Goal: Task Accomplishment & Management: Manage account settings

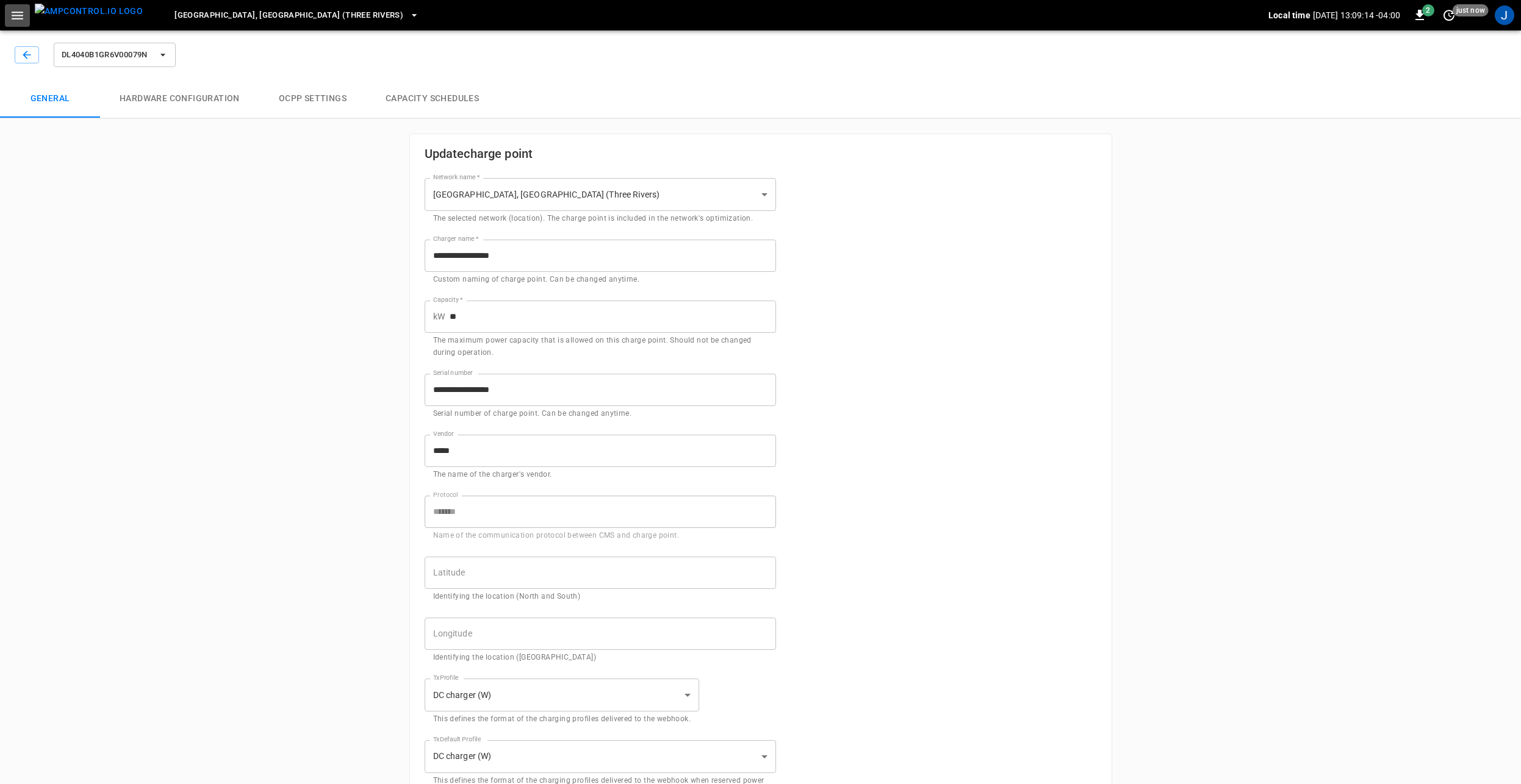
click at [24, 13] on icon "button" at bounding box center [16, 15] width 15 height 15
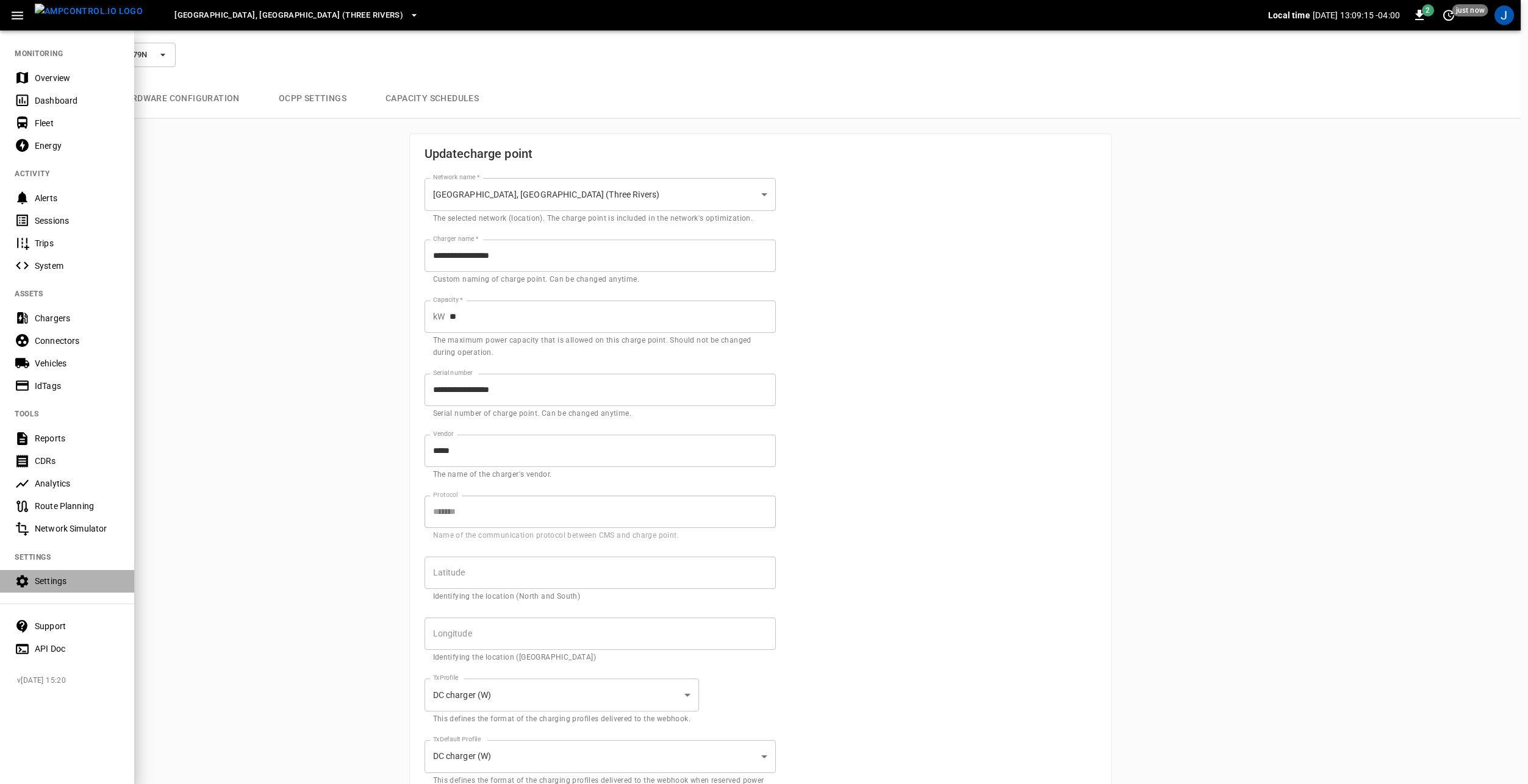
click at [68, 581] on div "Settings" at bounding box center [77, 582] width 85 height 13
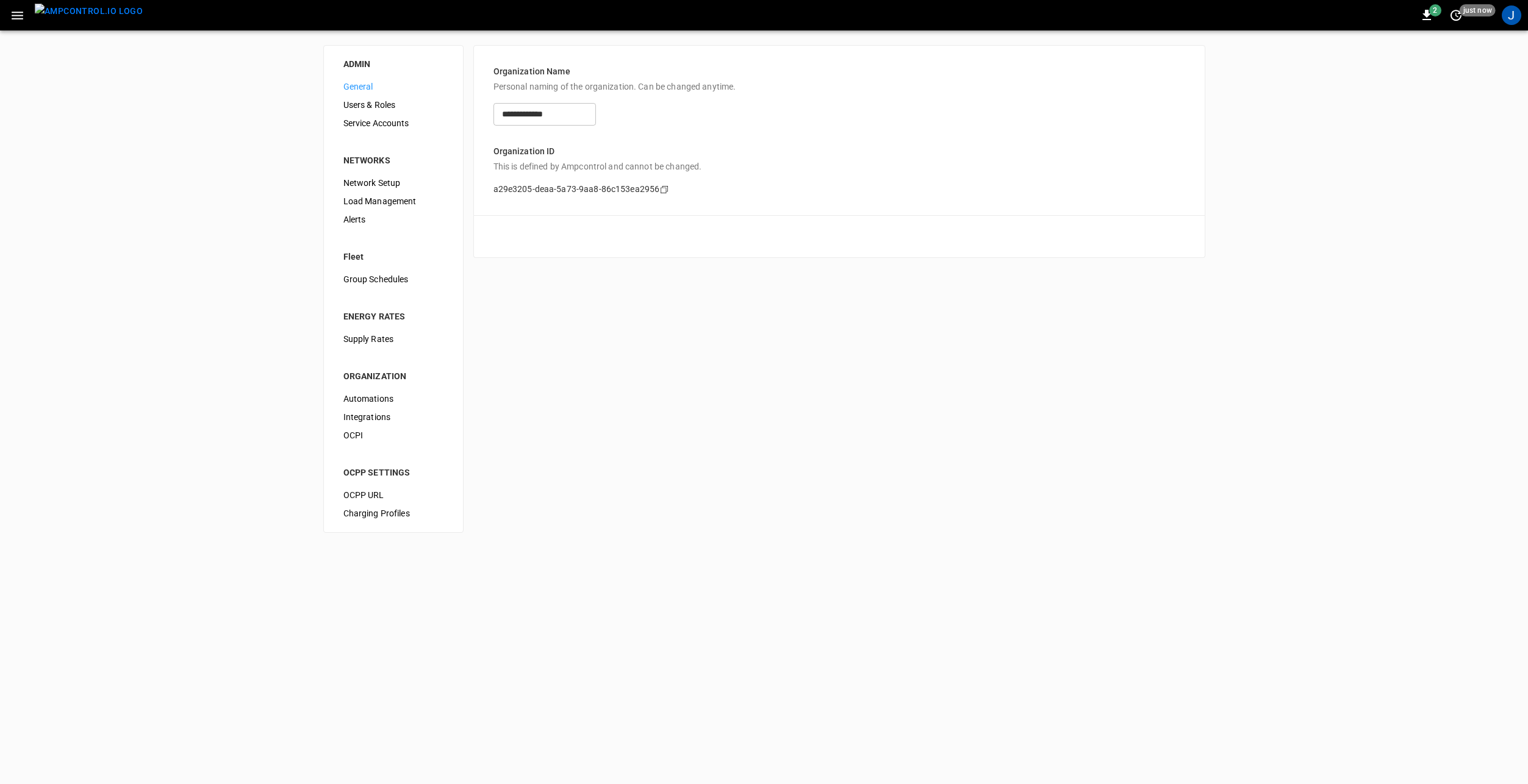
click at [390, 127] on span "Service Accounts" at bounding box center [393, 123] width 100 height 13
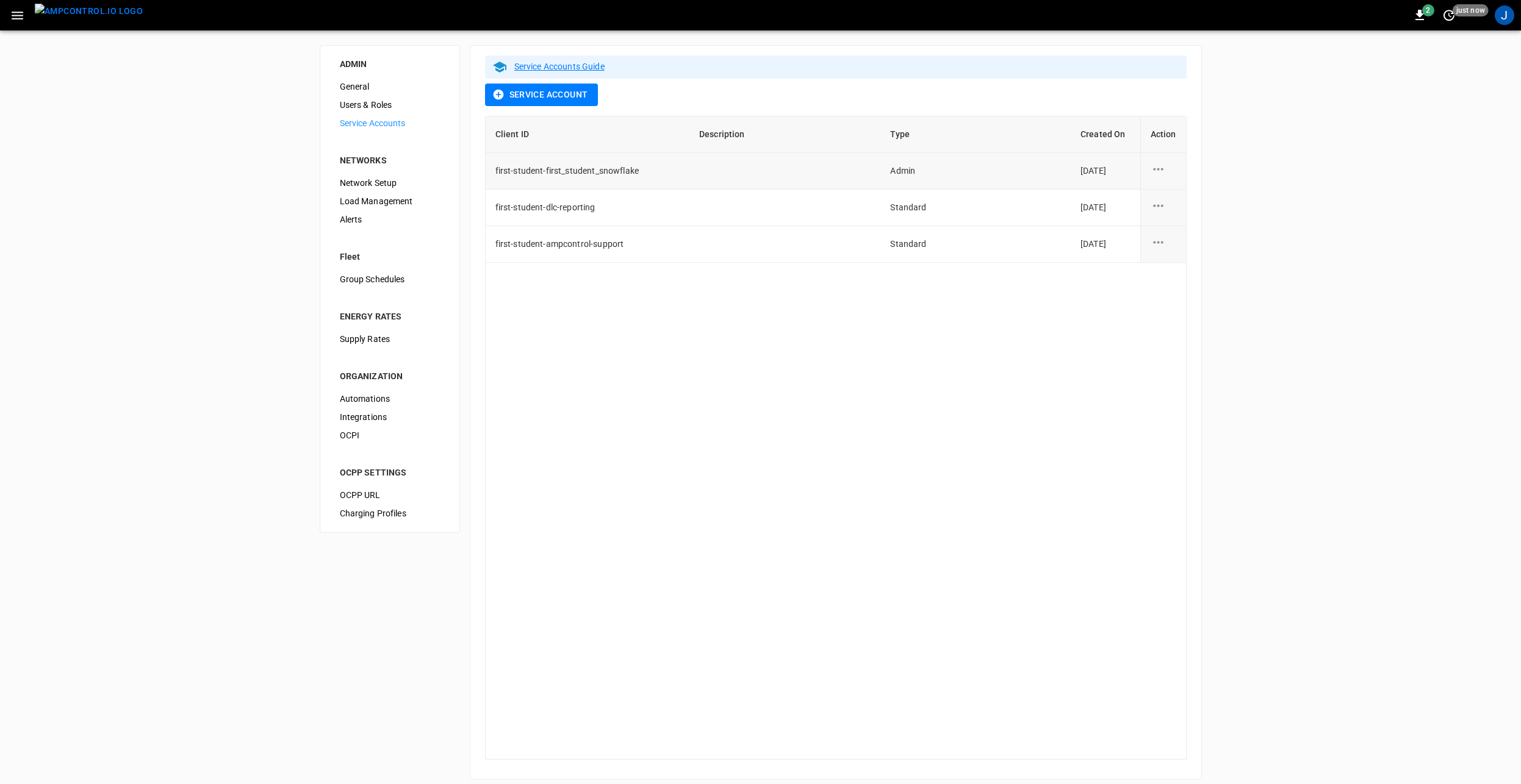
click at [1162, 172] on icon "service account action options" at bounding box center [1158, 169] width 15 height 15
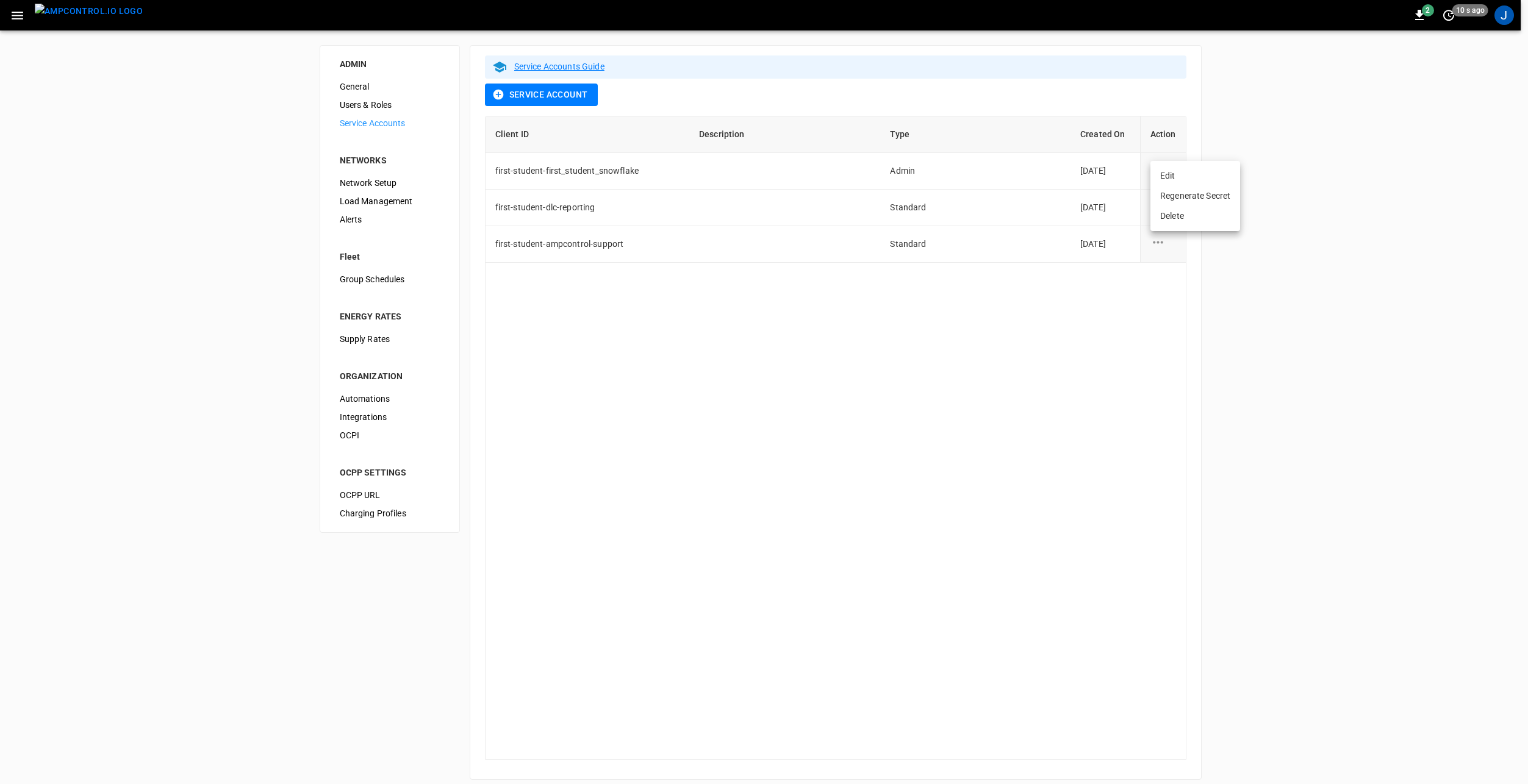
click at [1366, 184] on div at bounding box center [764, 392] width 1528 height 784
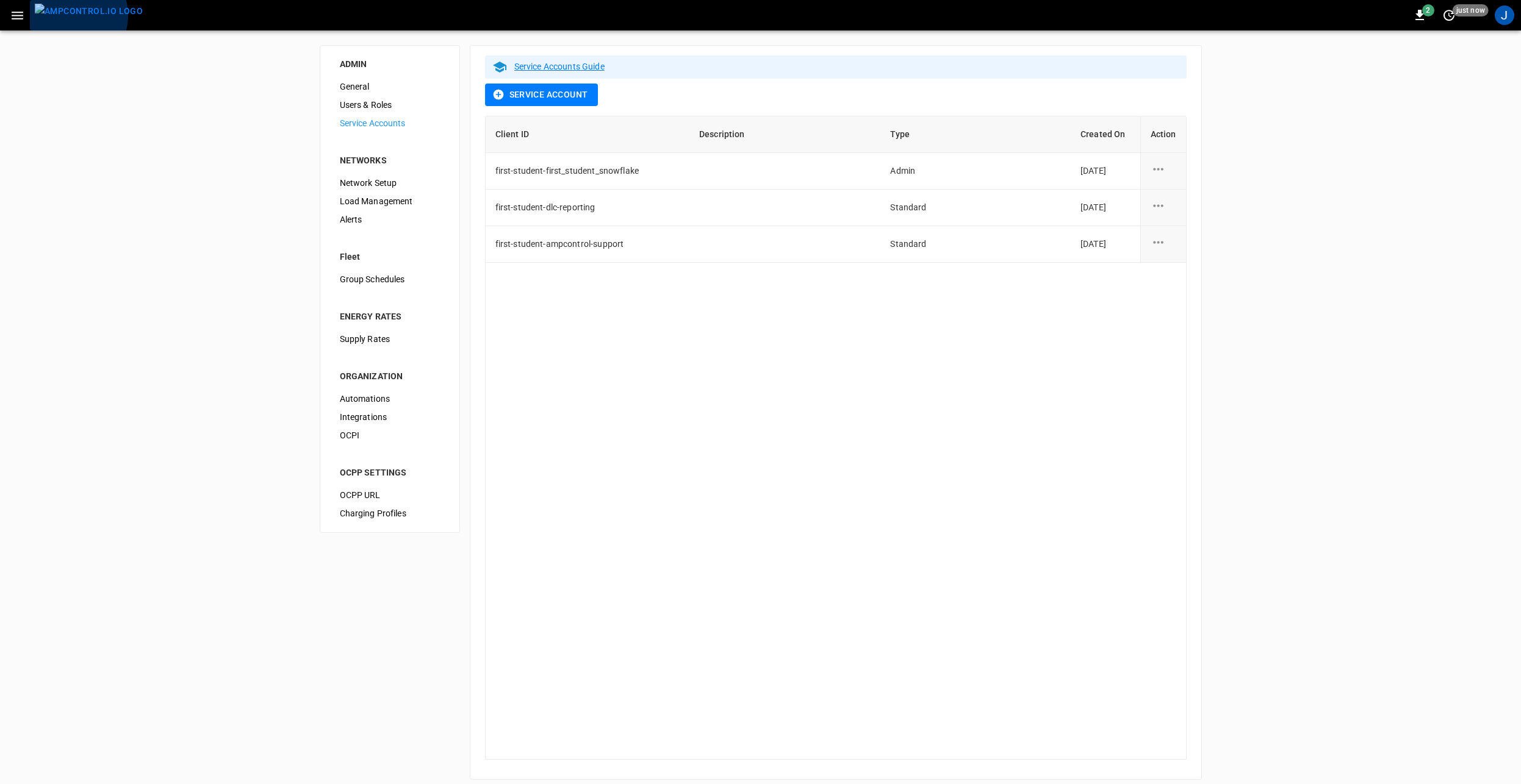
click at [70, 15] on img "menu" at bounding box center [89, 11] width 108 height 15
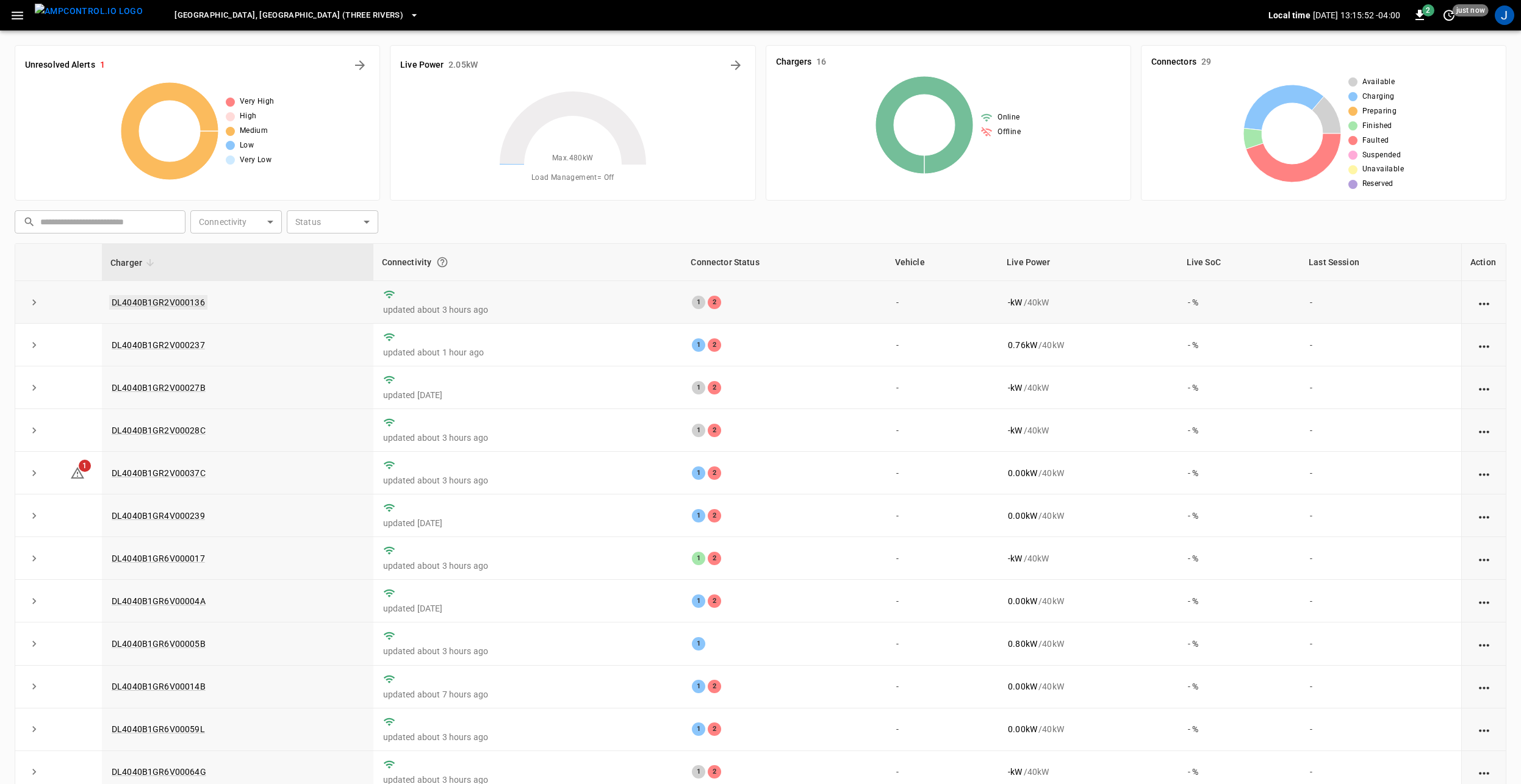
click at [155, 298] on link "DL4040B1GR2V000136" at bounding box center [158, 302] width 98 height 15
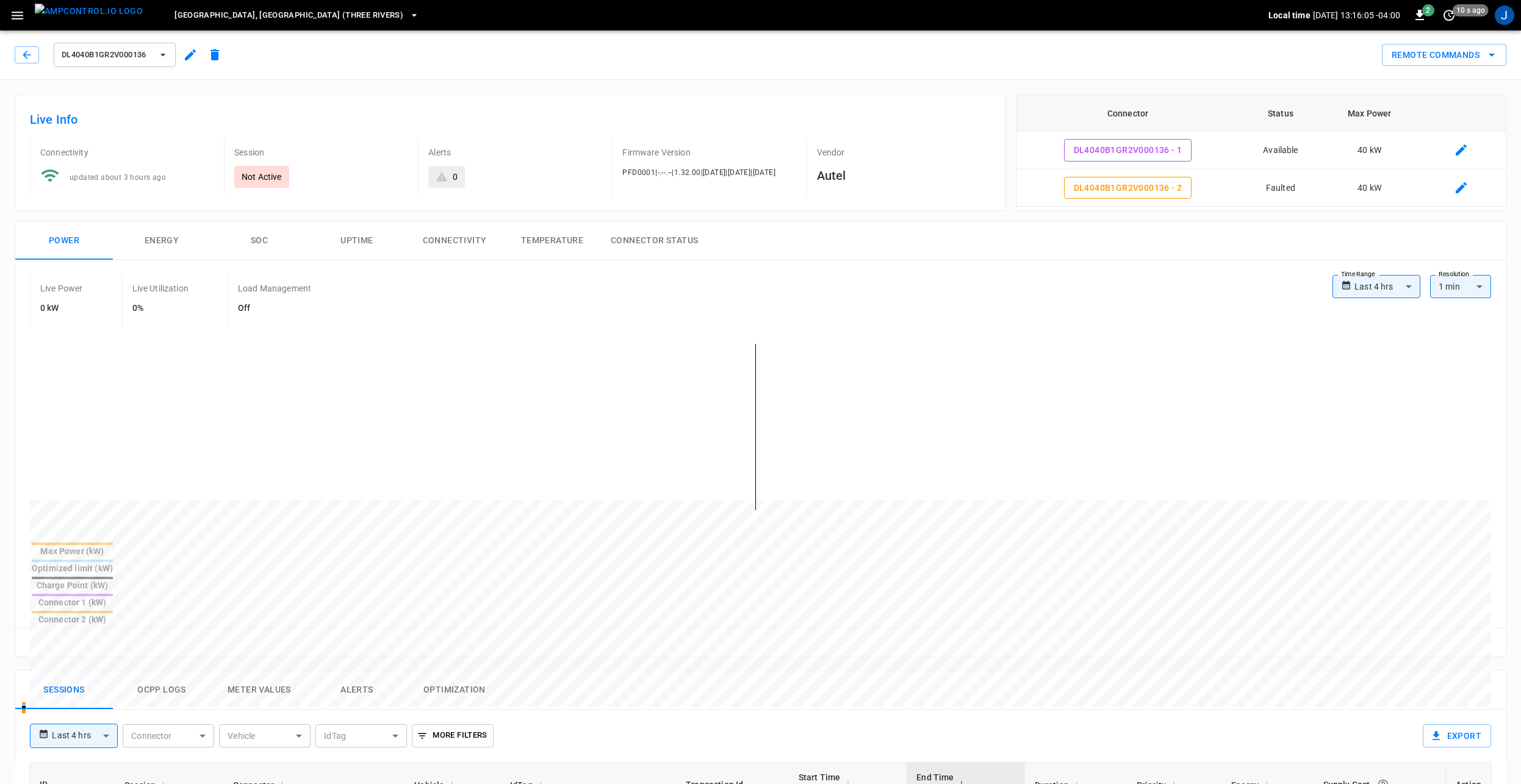
click at [89, 15] on img "menu" at bounding box center [89, 11] width 108 height 15
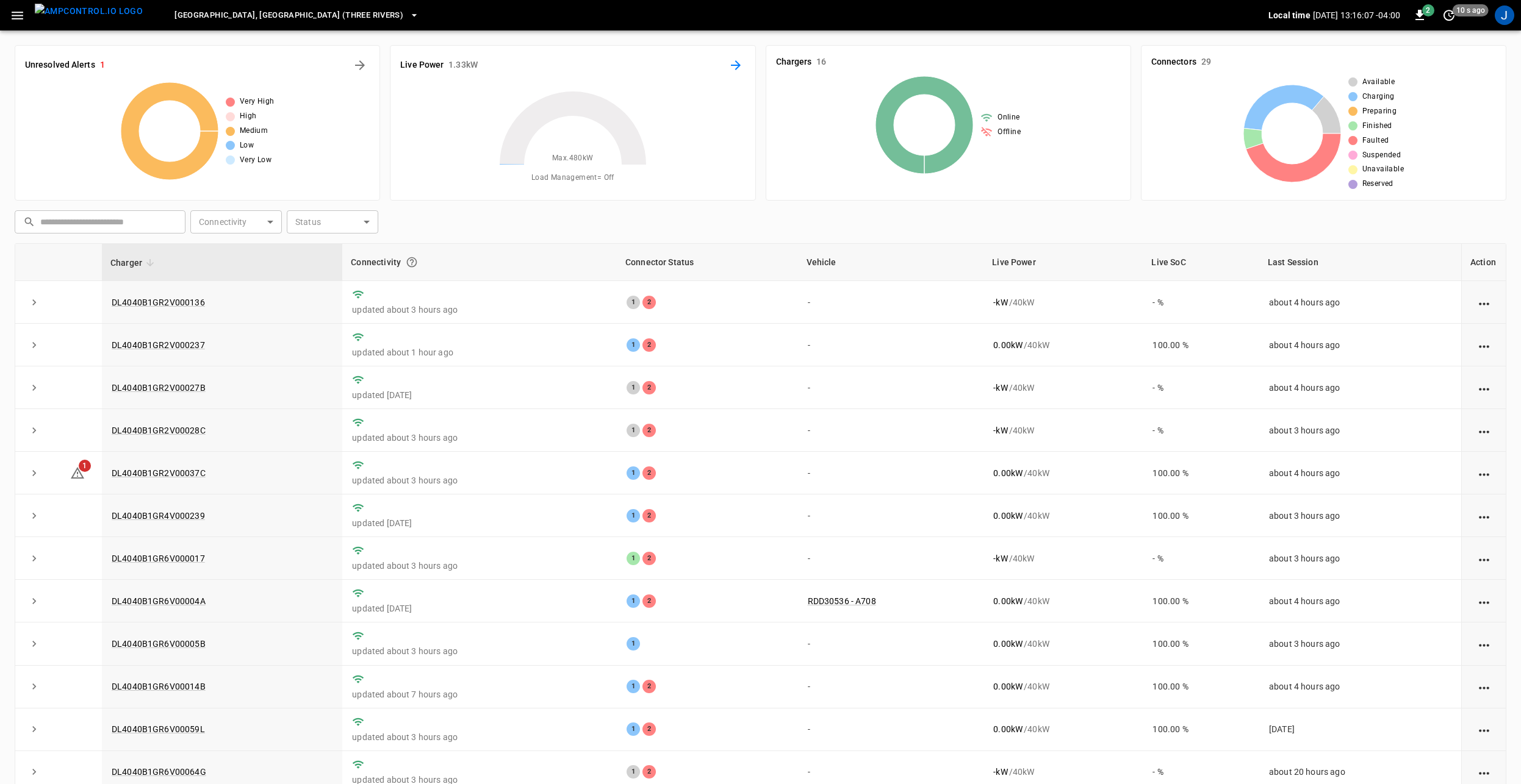
click at [739, 65] on icon "Energy Overview" at bounding box center [735, 65] width 9 height 9
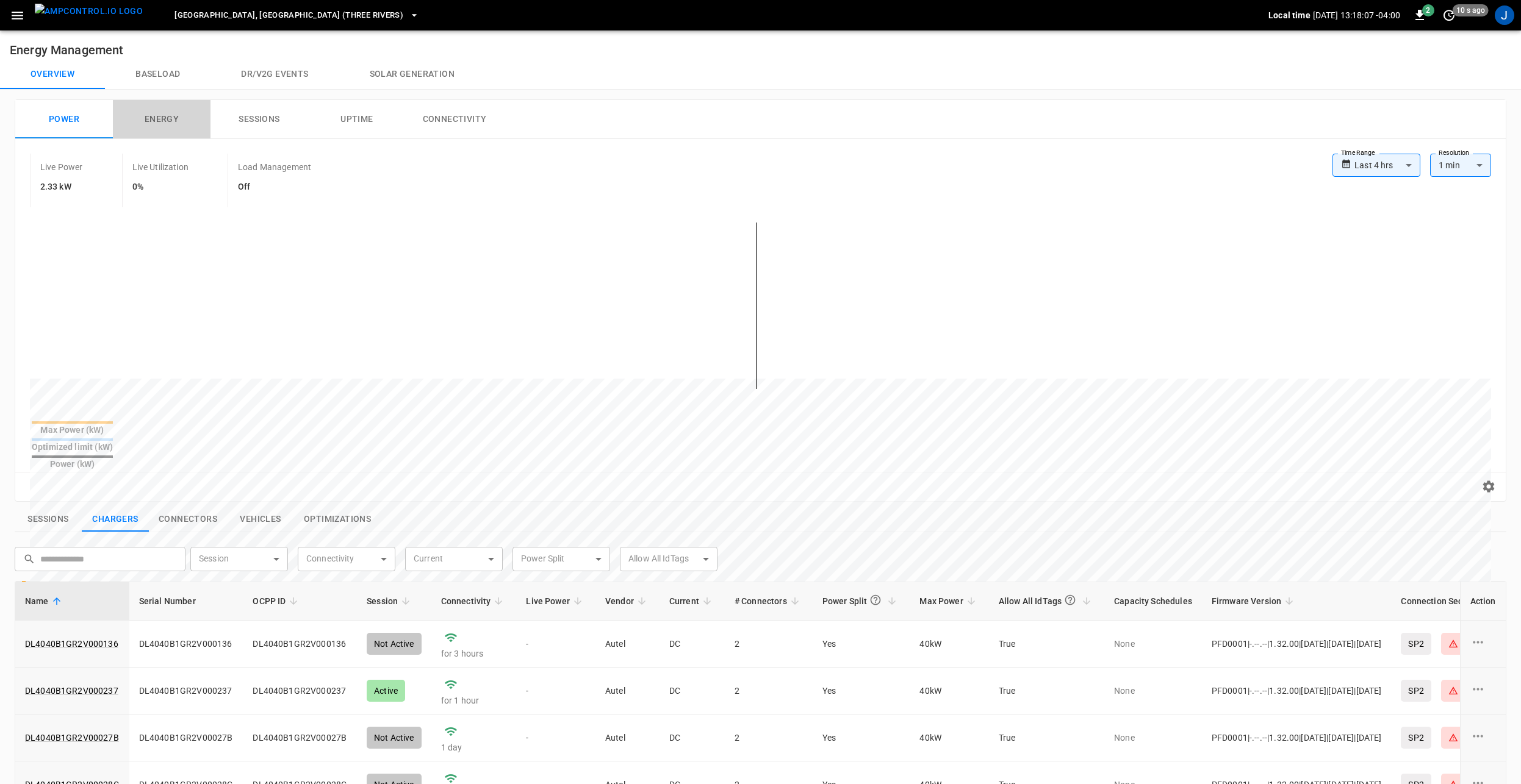
drag, startPoint x: 162, startPoint y: 122, endPoint x: 205, endPoint y: 123, distance: 43.0
click at [162, 122] on button "Energy" at bounding box center [162, 119] width 97 height 39
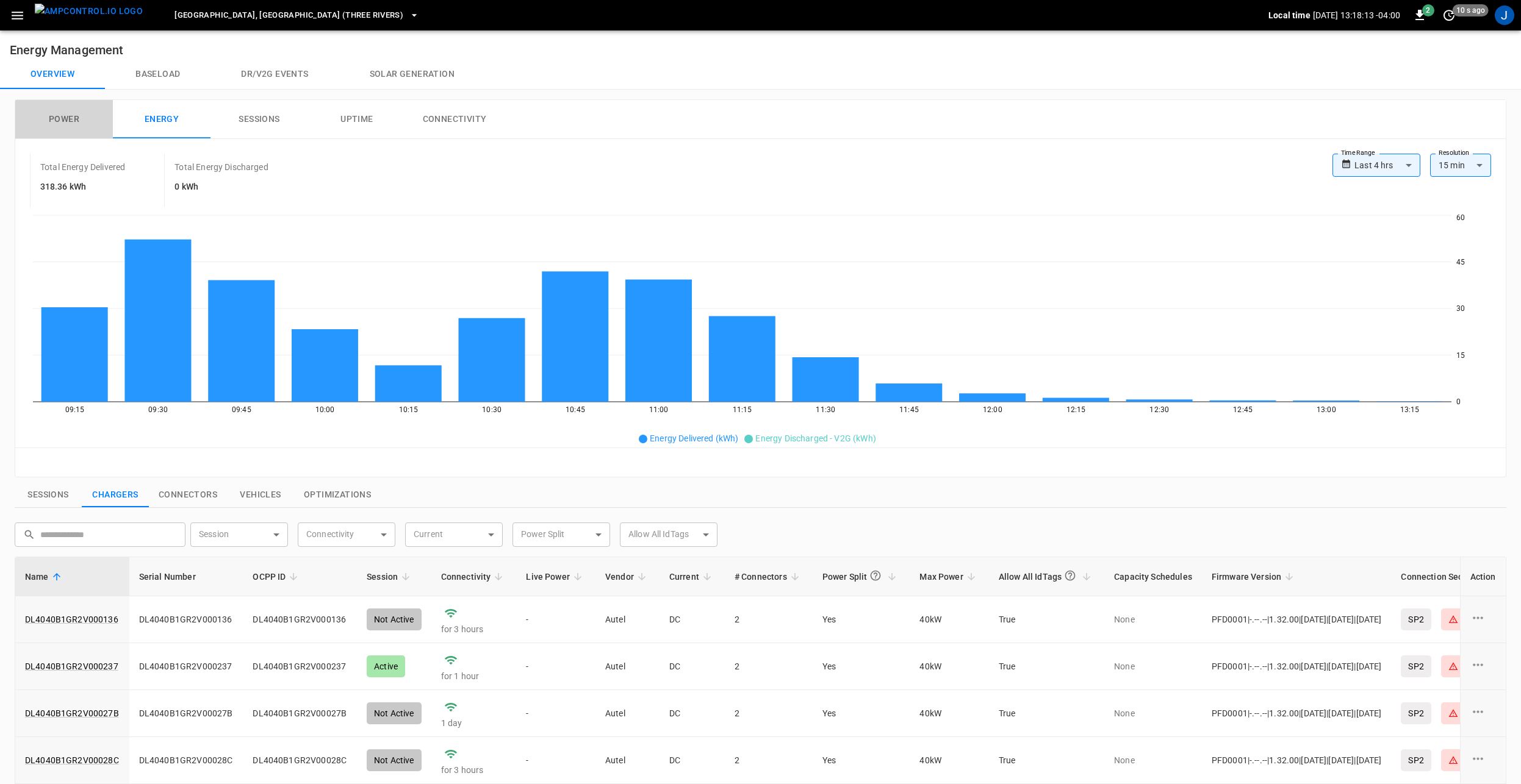
click at [77, 128] on button "Power" at bounding box center [64, 119] width 97 height 39
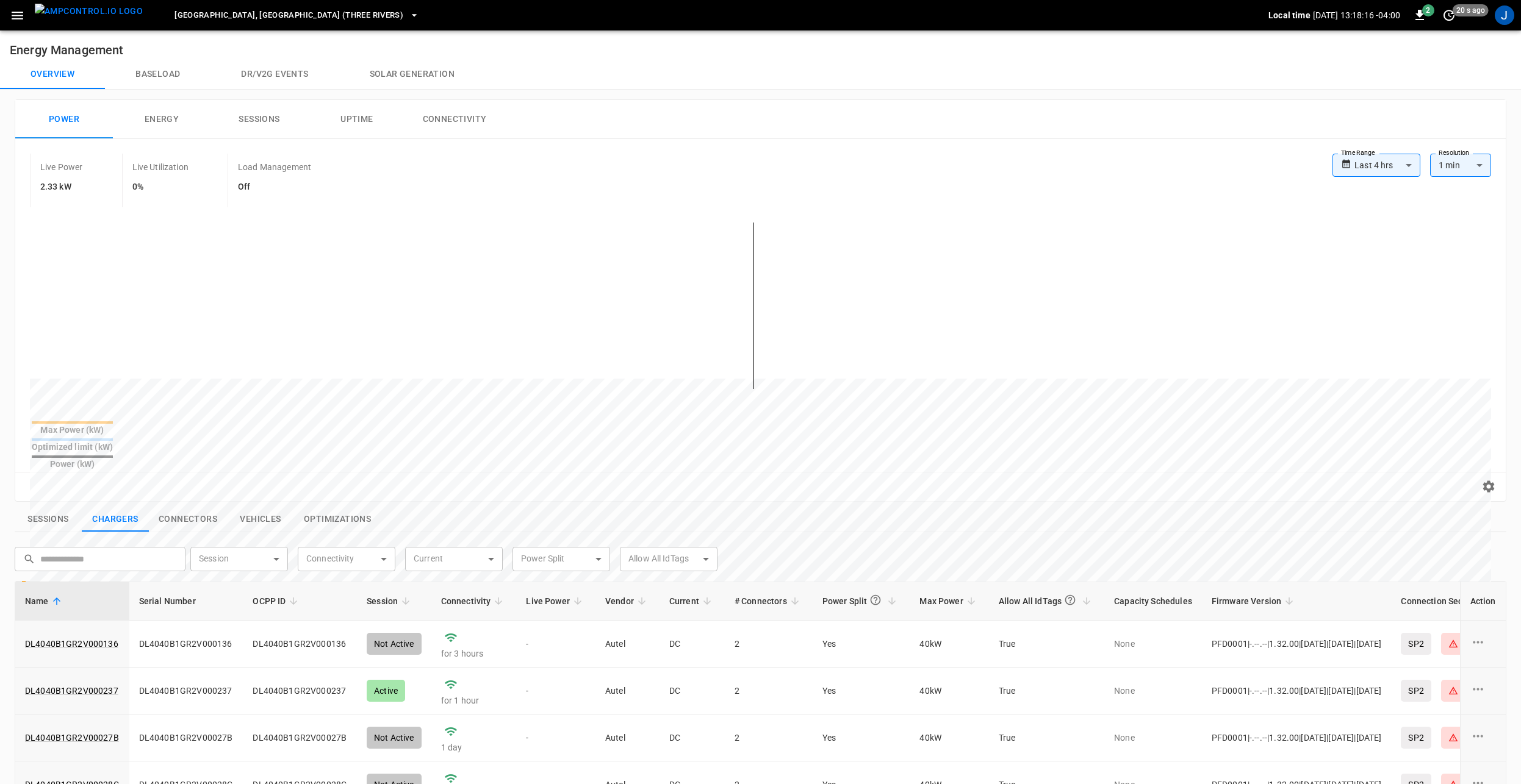
click at [368, 122] on button "Uptime" at bounding box center [356, 119] width 97 height 39
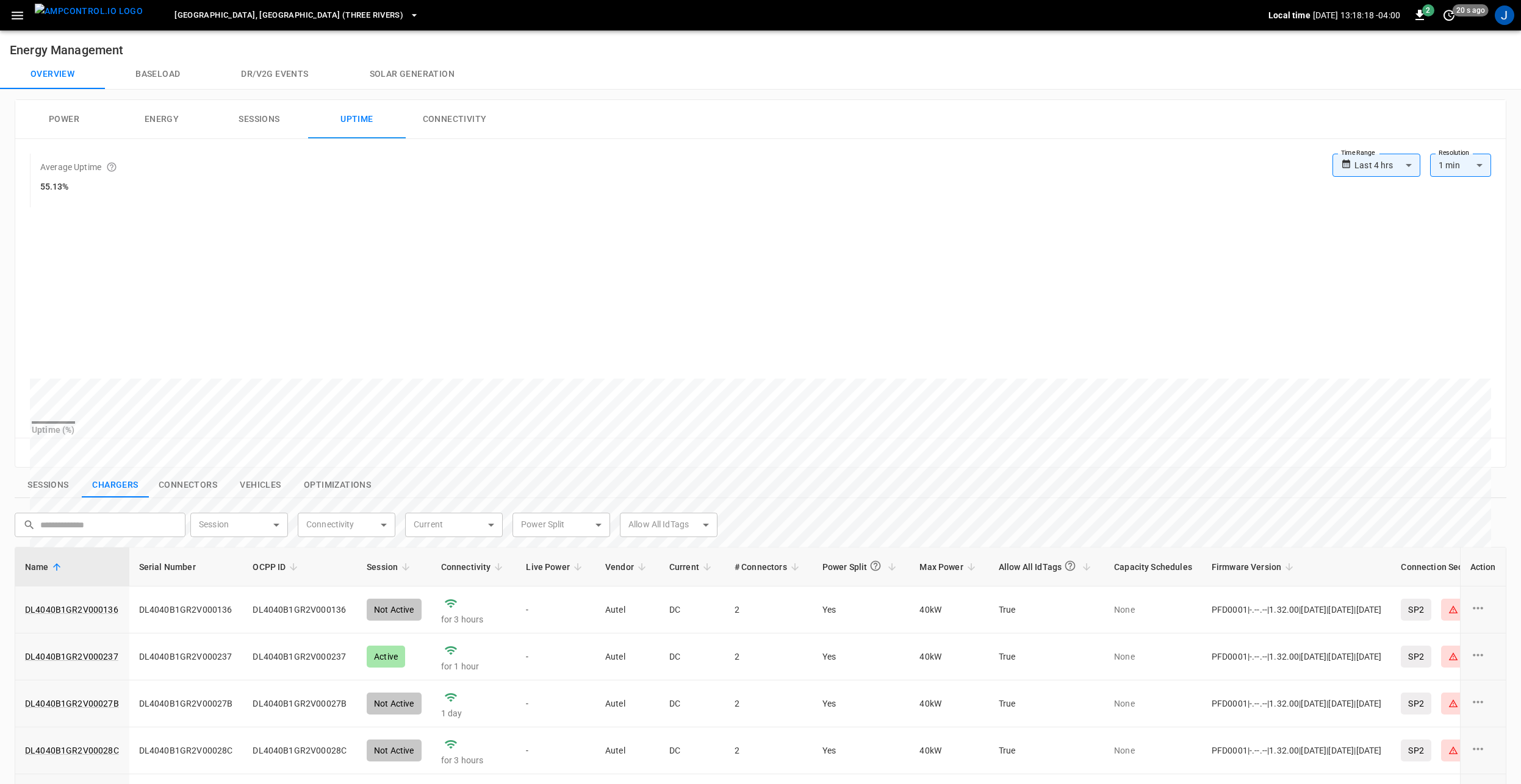
click at [458, 123] on button "Connectivity" at bounding box center [454, 119] width 97 height 39
click at [374, 118] on button "Uptime" at bounding box center [356, 119] width 97 height 39
click at [458, 122] on button "Connectivity" at bounding box center [454, 119] width 97 height 39
click at [14, 16] on icon "button" at bounding box center [17, 16] width 12 height 8
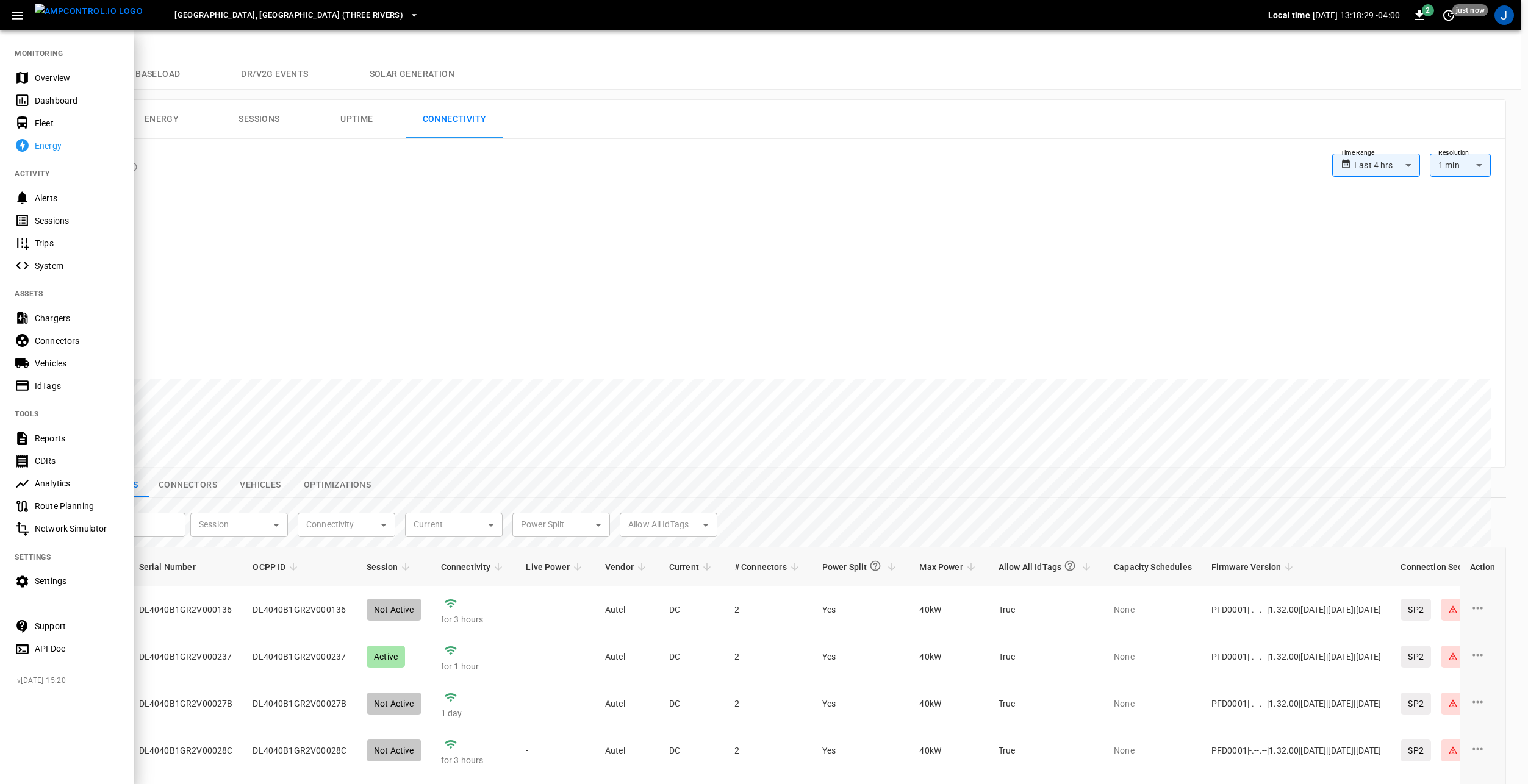
click at [76, 149] on div "Energy" at bounding box center [77, 146] width 85 height 13
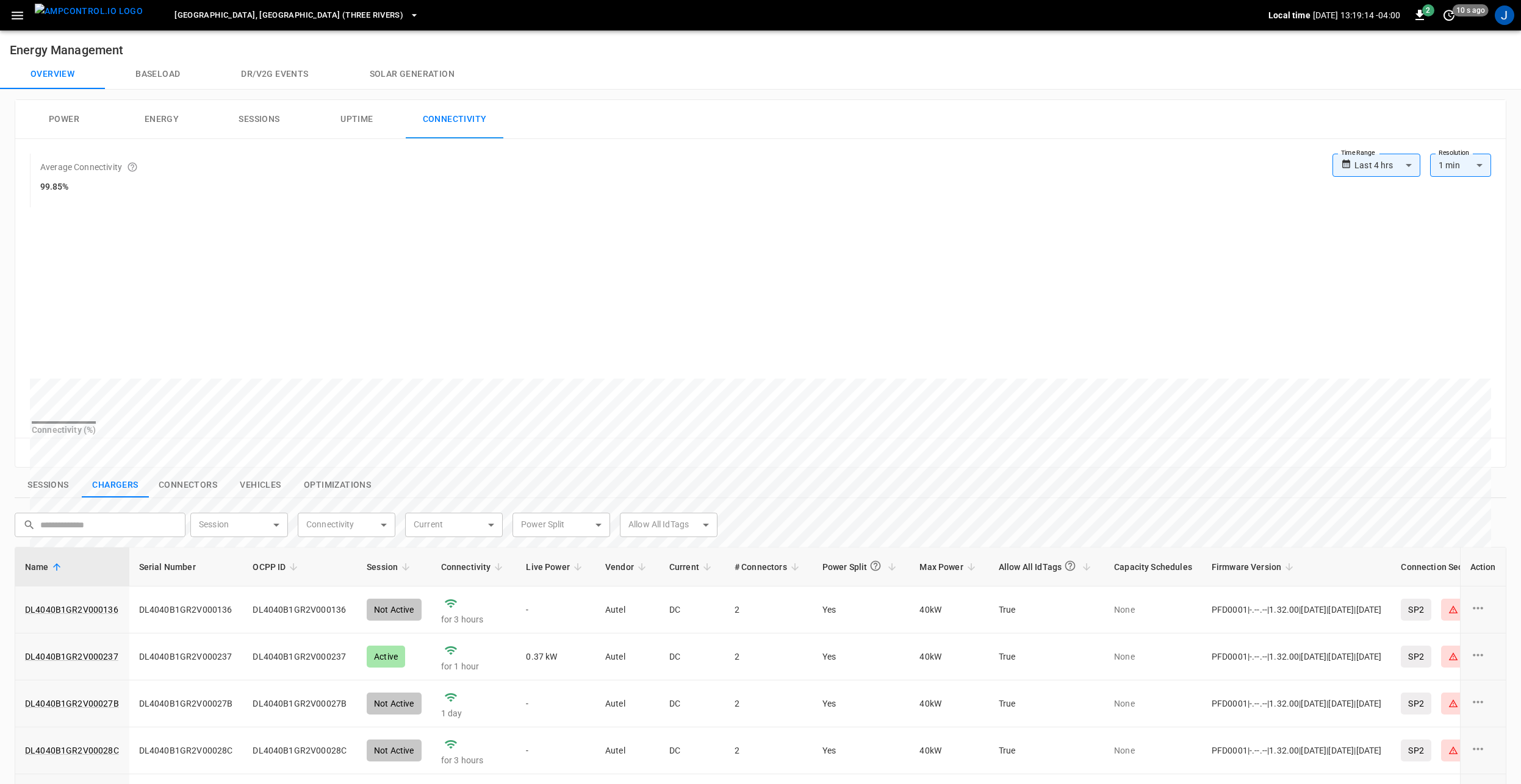
click at [20, 9] on icon "button" at bounding box center [16, 15] width 15 height 15
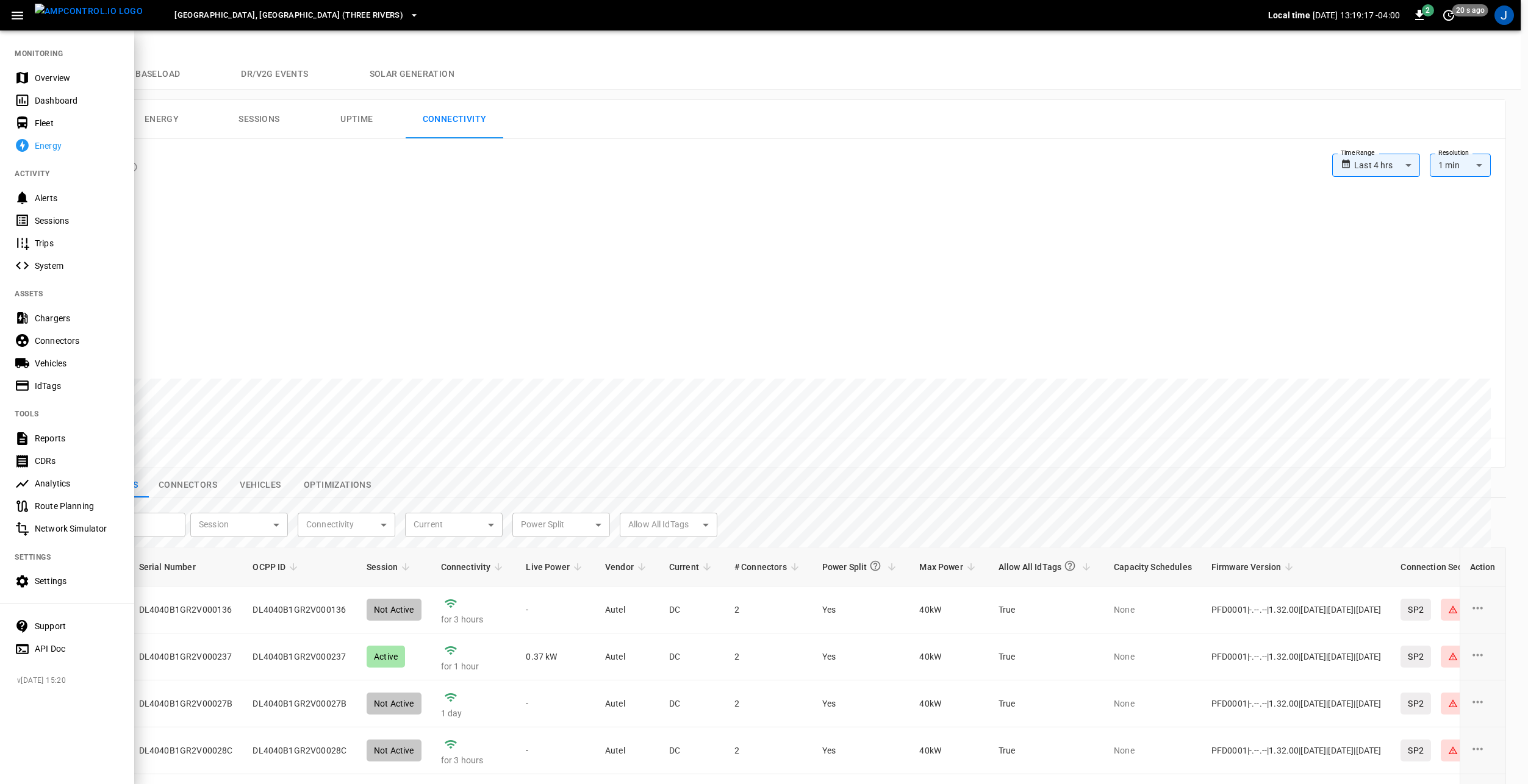
click at [57, 122] on div "Fleet" at bounding box center [77, 123] width 85 height 13
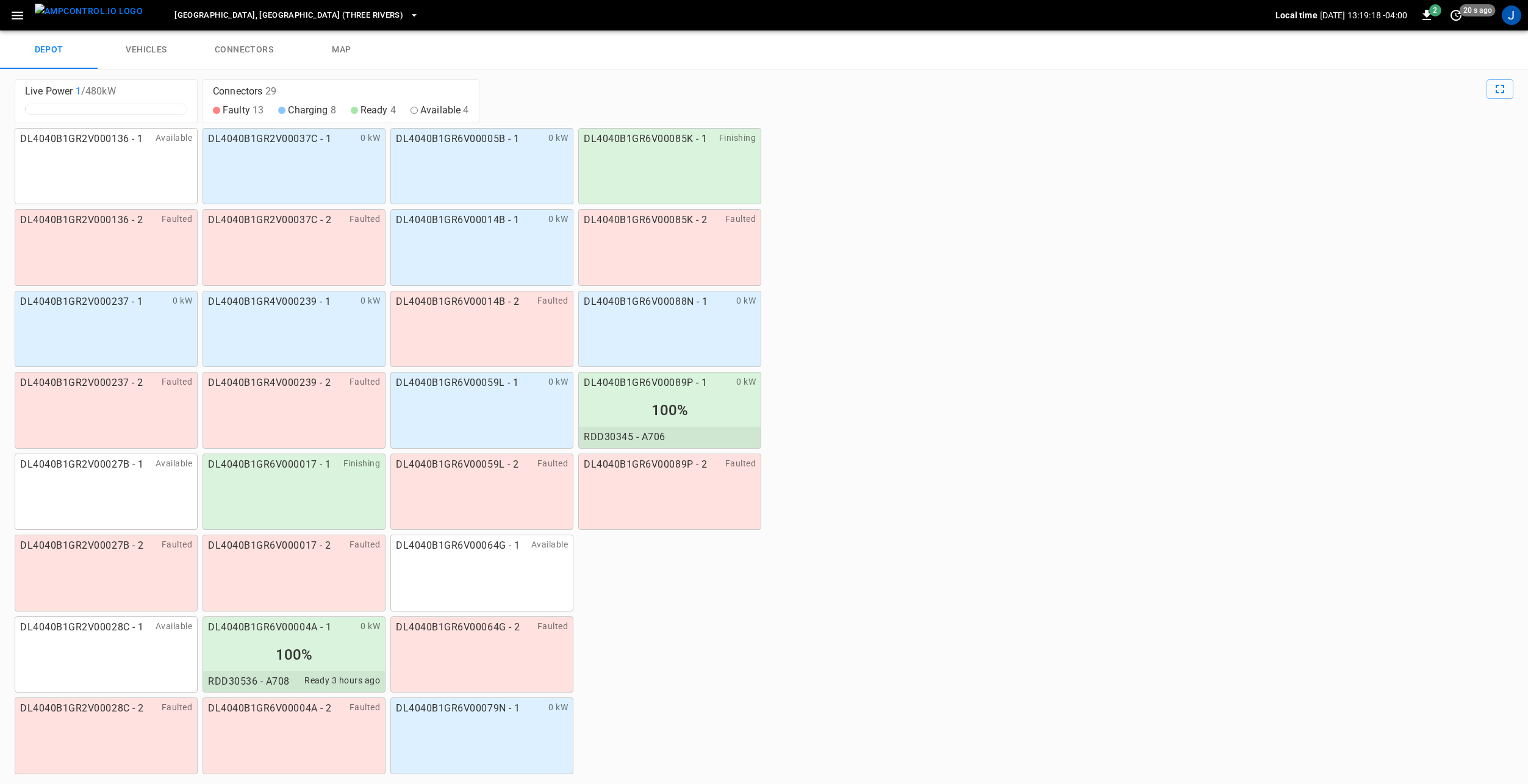
drag, startPoint x: 259, startPoint y: 51, endPoint x: 233, endPoint y: 61, distance: 27.9
click at [259, 51] on link "connectors" at bounding box center [244, 50] width 97 height 39
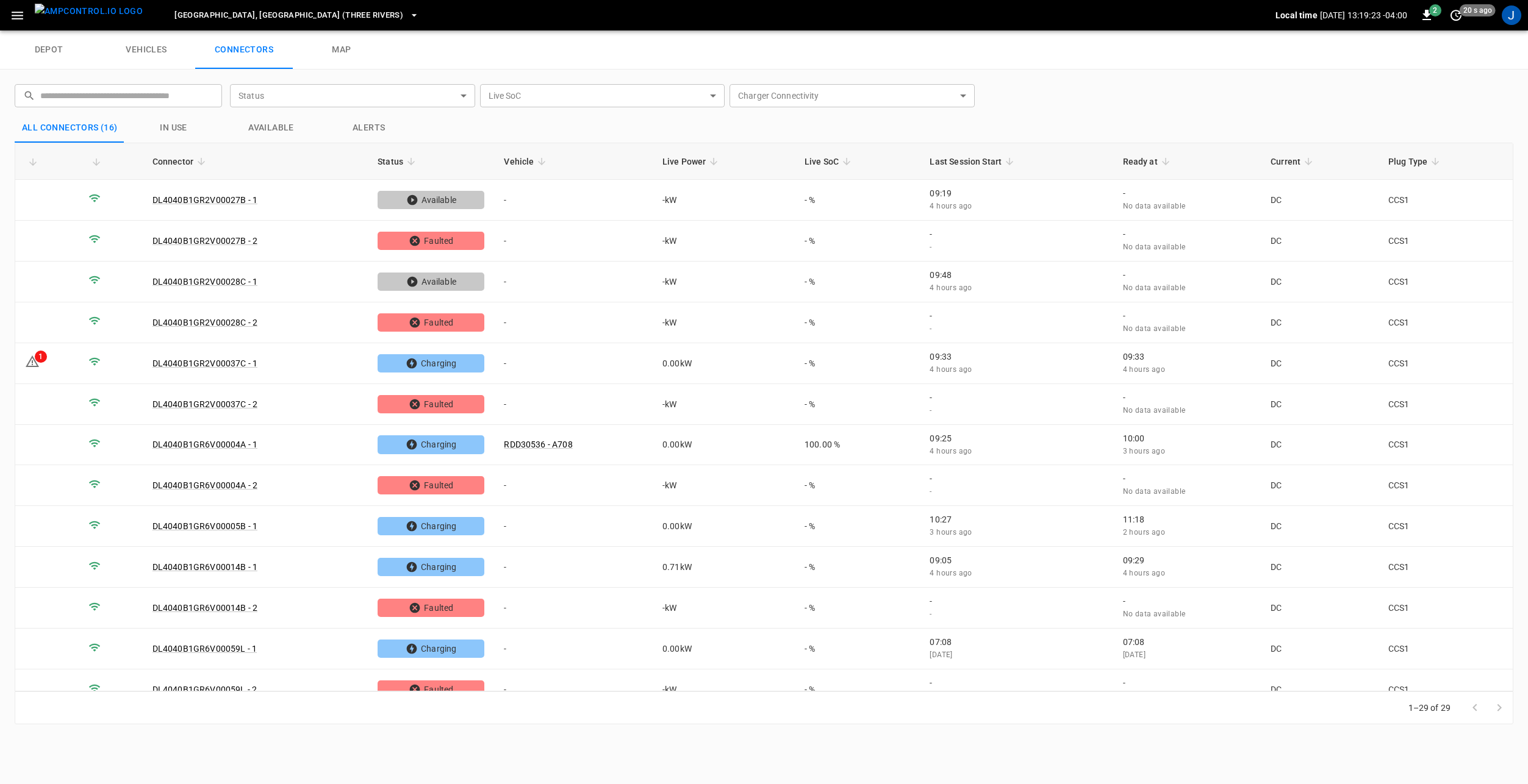
click at [21, 18] on icon "button" at bounding box center [16, 15] width 15 height 15
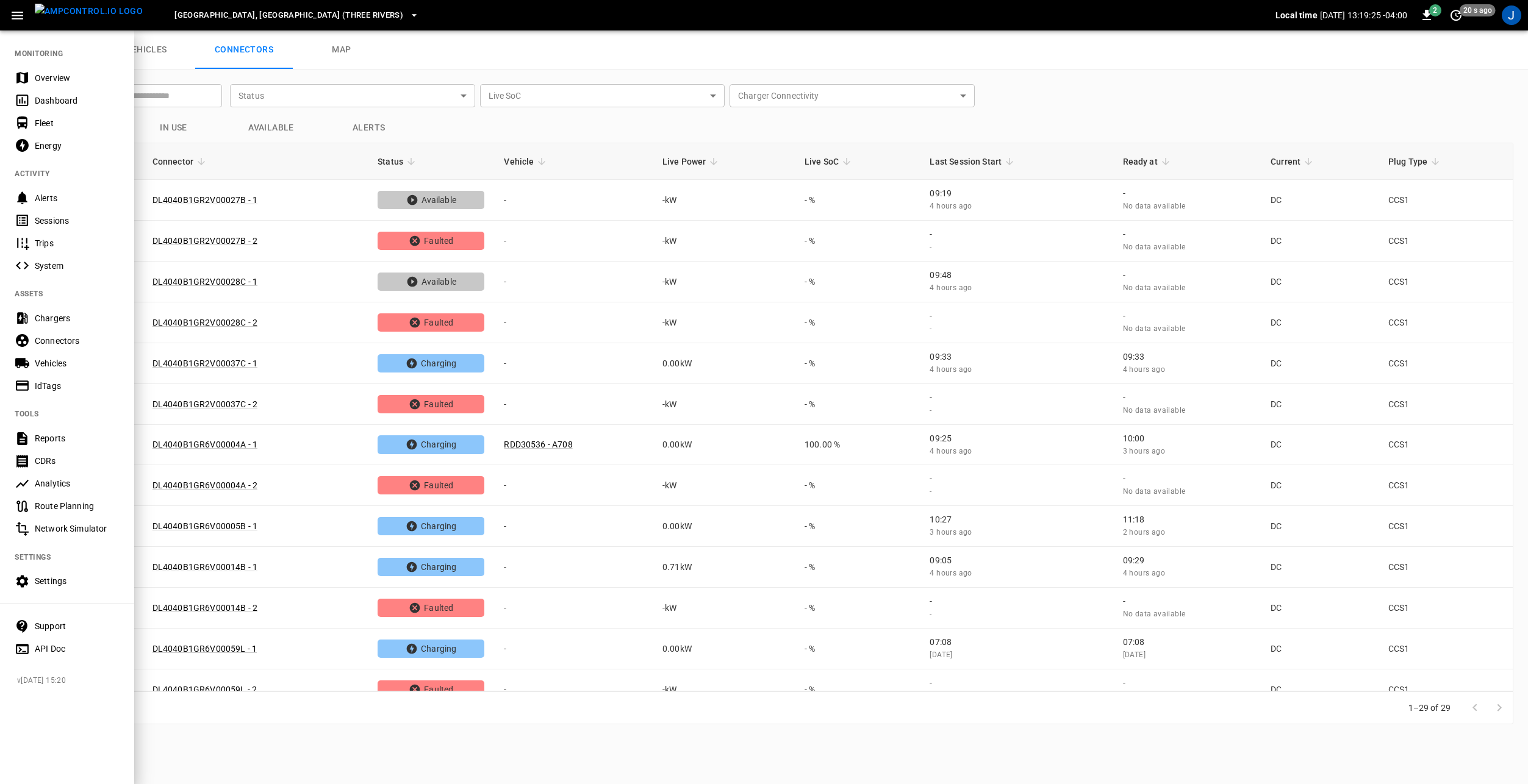
click at [24, 13] on icon "button" at bounding box center [16, 15] width 15 height 15
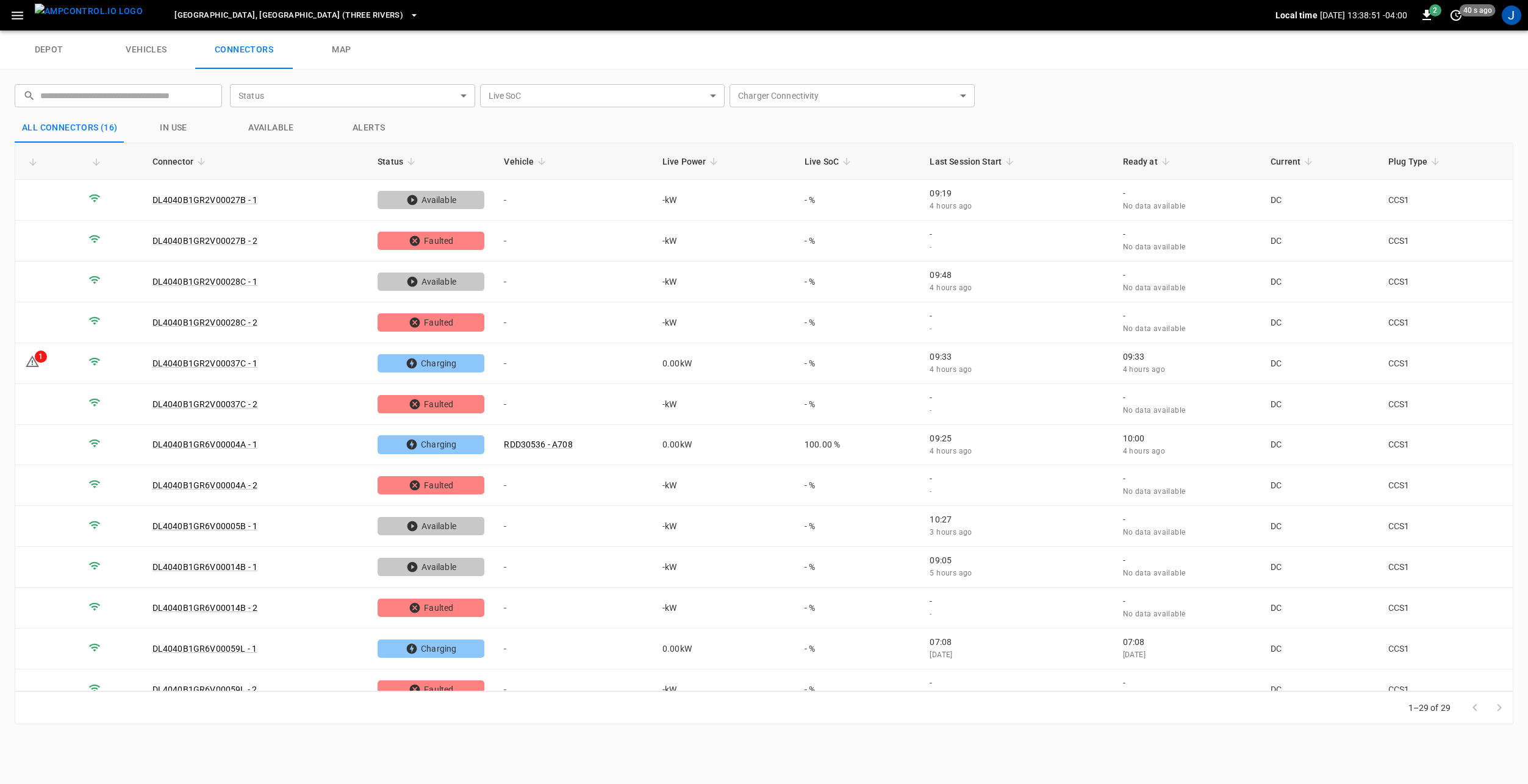
click at [16, 11] on icon "button" at bounding box center [16, 15] width 15 height 15
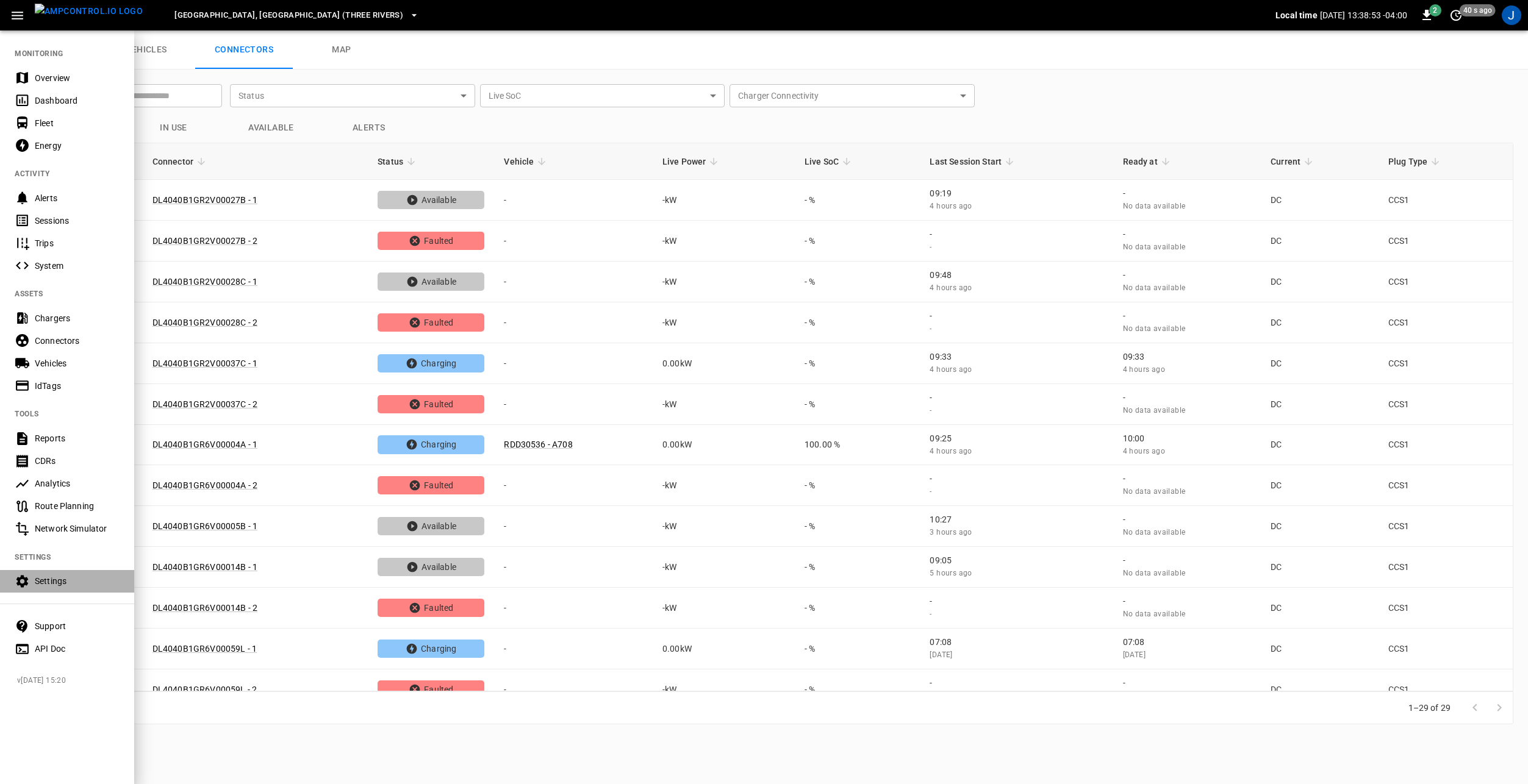
click at [65, 587] on div "Settings" at bounding box center [77, 582] width 85 height 13
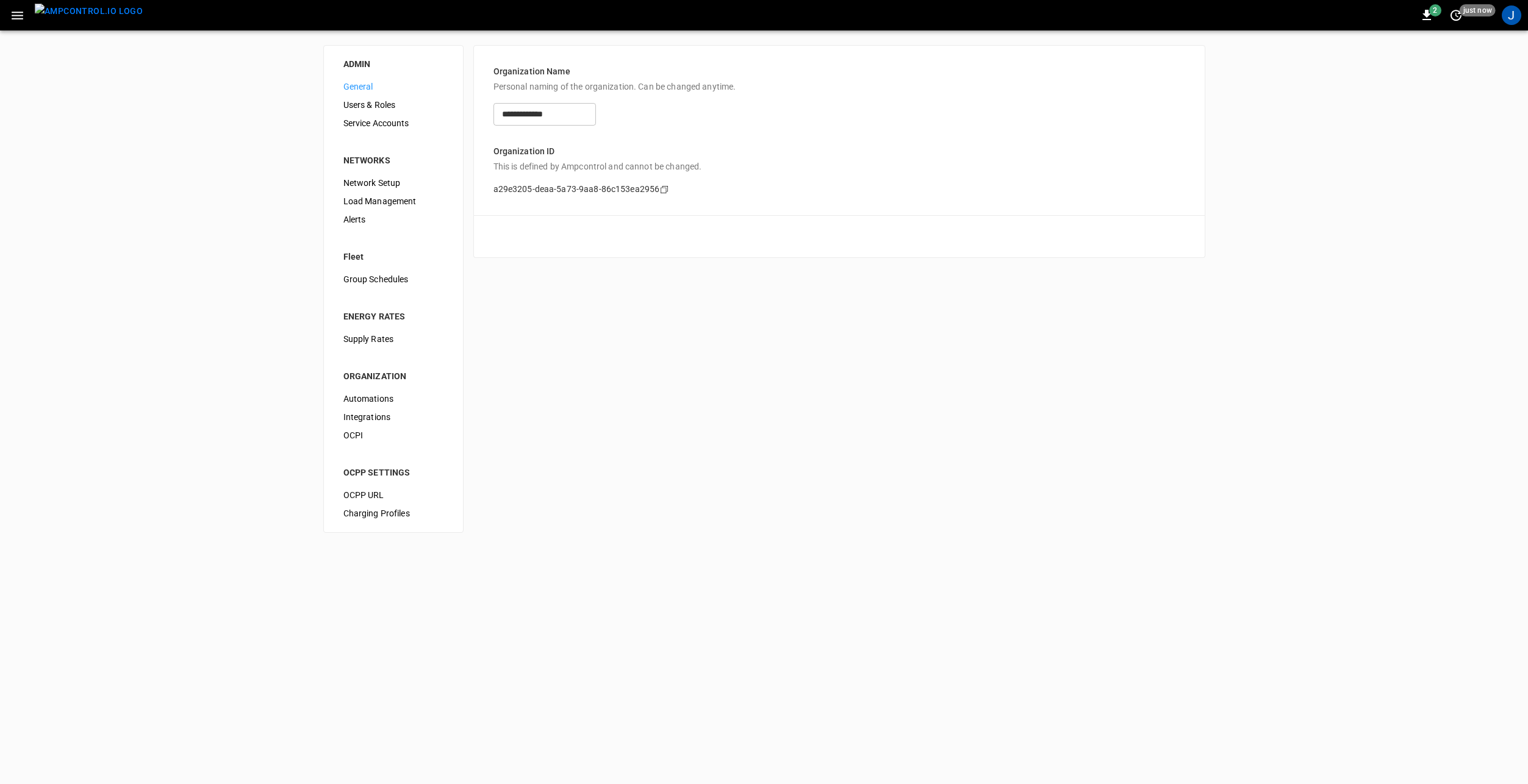
click at [389, 125] on span "Service Accounts" at bounding box center [393, 123] width 100 height 13
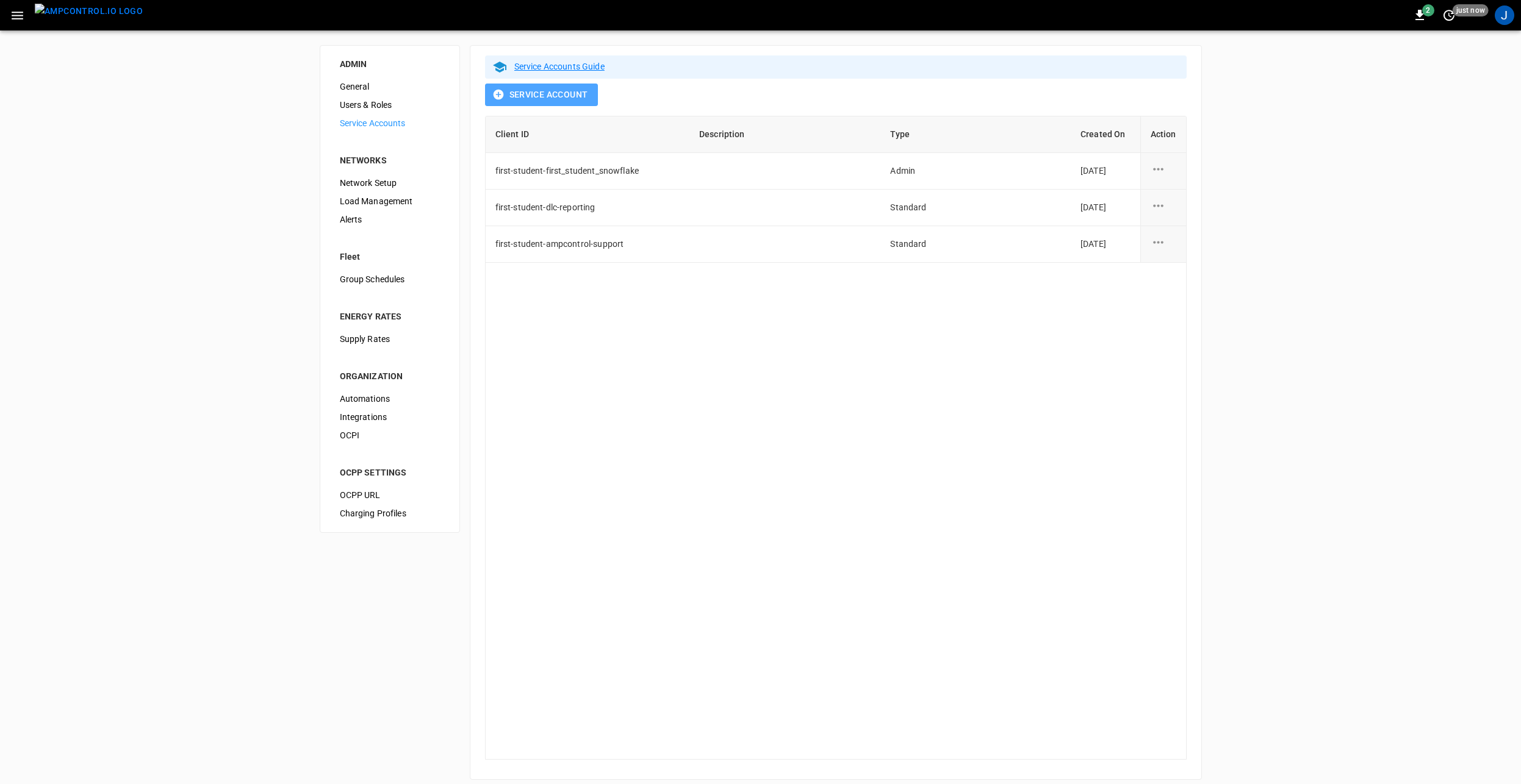
click at [549, 93] on button "Service Account" at bounding box center [542, 94] width 113 height 23
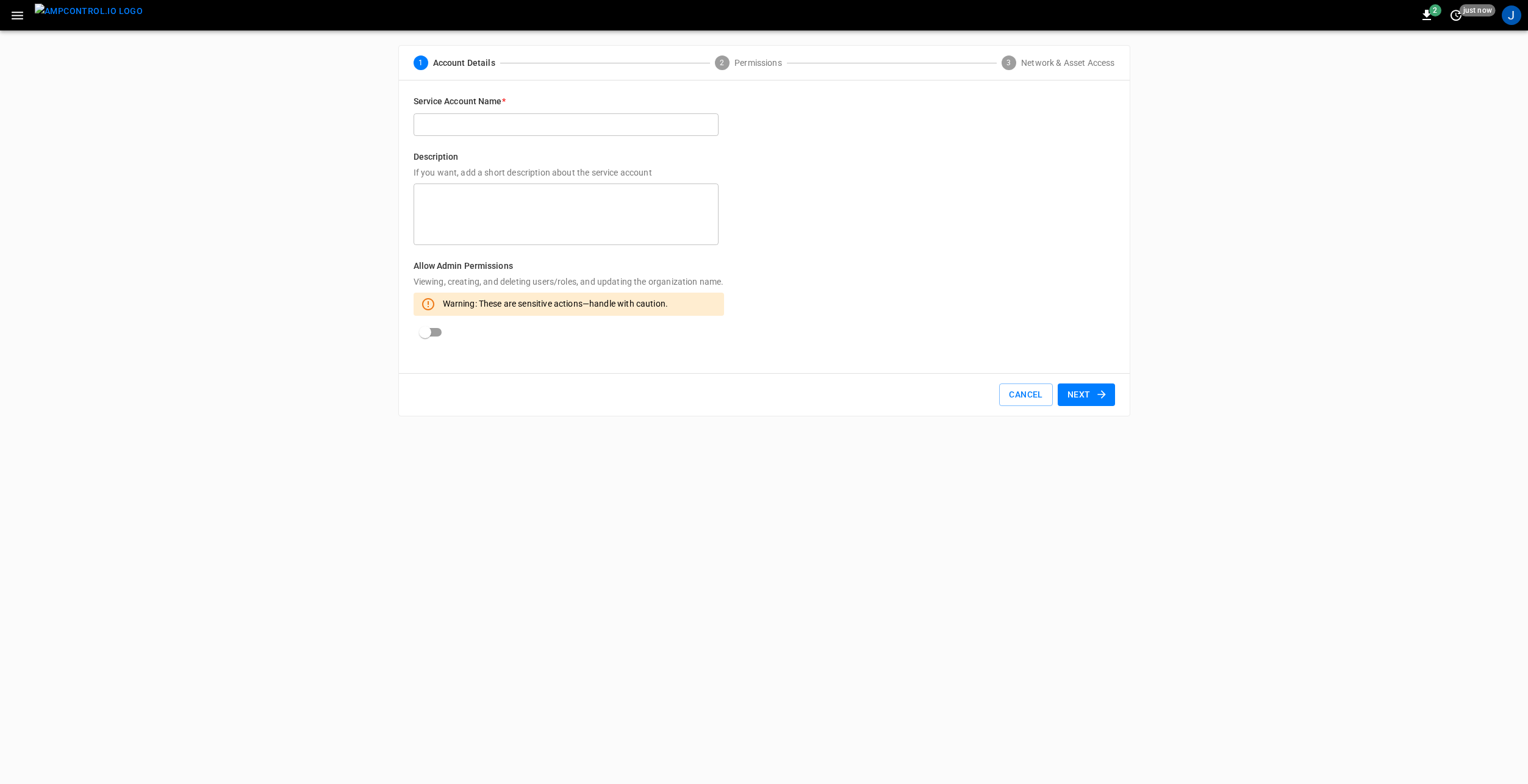
click at [447, 115] on input "text" at bounding box center [566, 125] width 305 height 23
type input "*"
type input "**********"
click at [511, 221] on textarea at bounding box center [566, 214] width 288 height 51
click at [474, 199] on textarea "**********" at bounding box center [566, 214] width 288 height 51
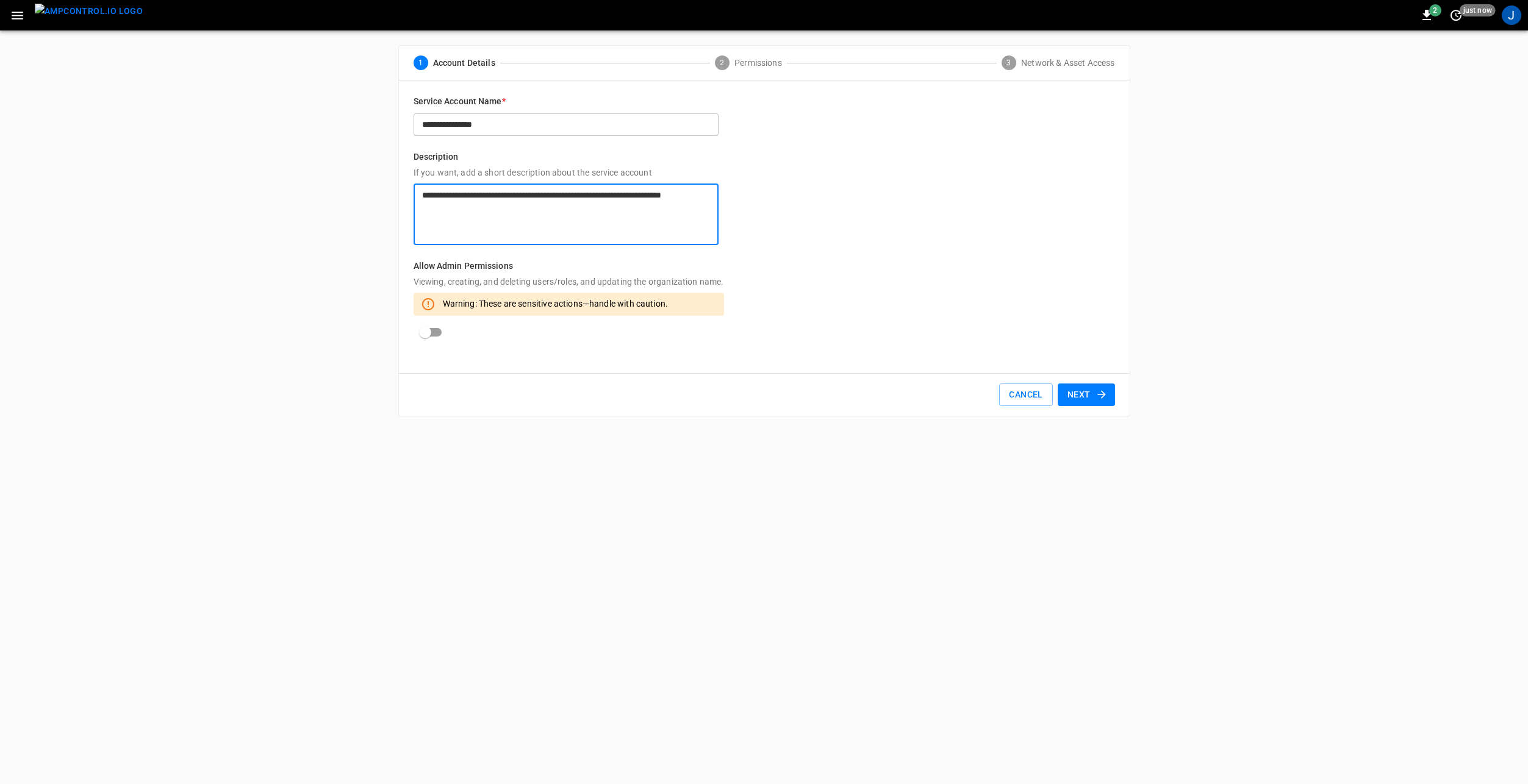
click at [484, 210] on textarea "**********" at bounding box center [566, 214] width 288 height 51
type textarea "**********"
click at [1081, 393] on button "Next" at bounding box center [1086, 395] width 57 height 23
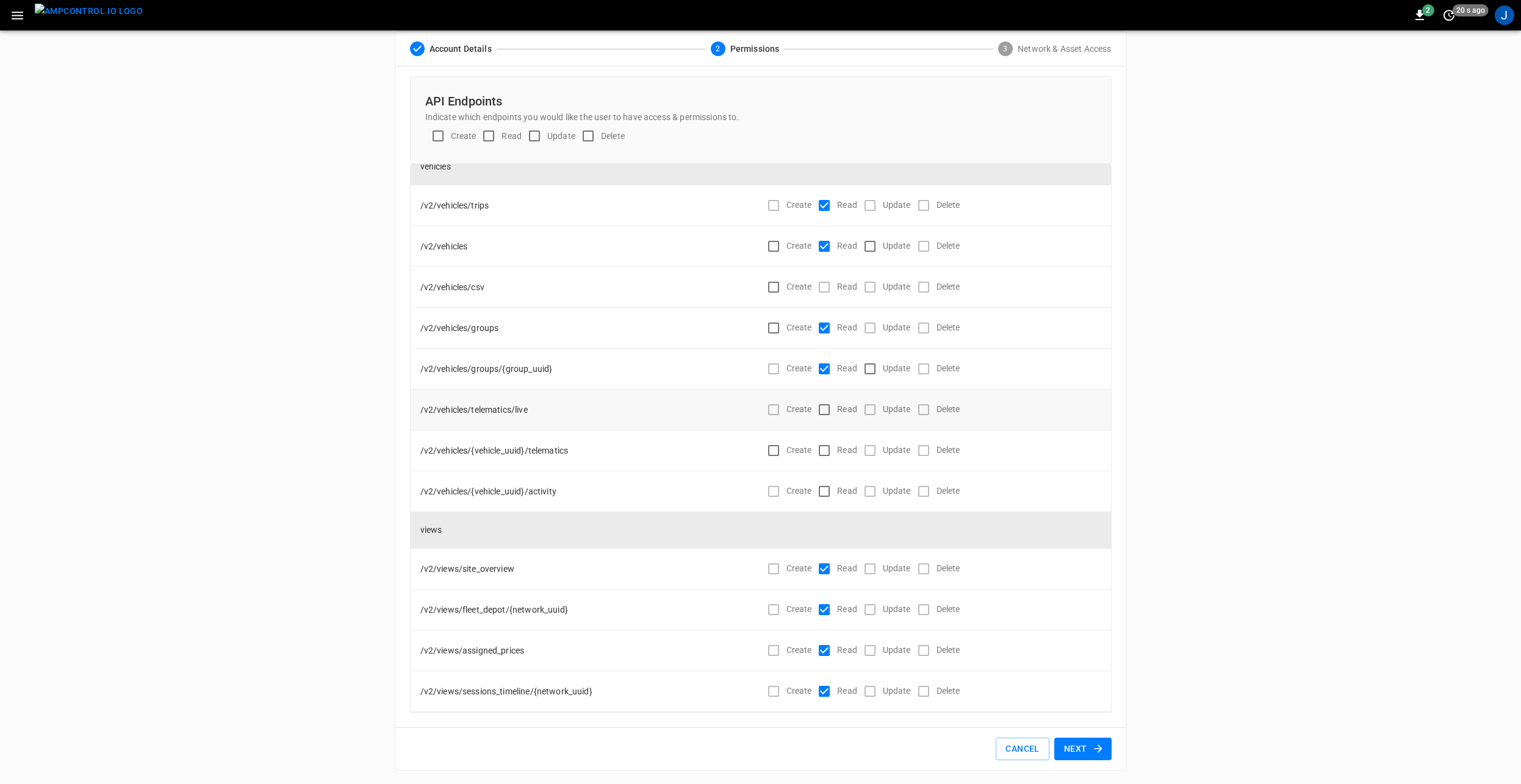
scroll to position [15, 0]
click at [1085, 751] on button "Next" at bounding box center [1082, 748] width 57 height 23
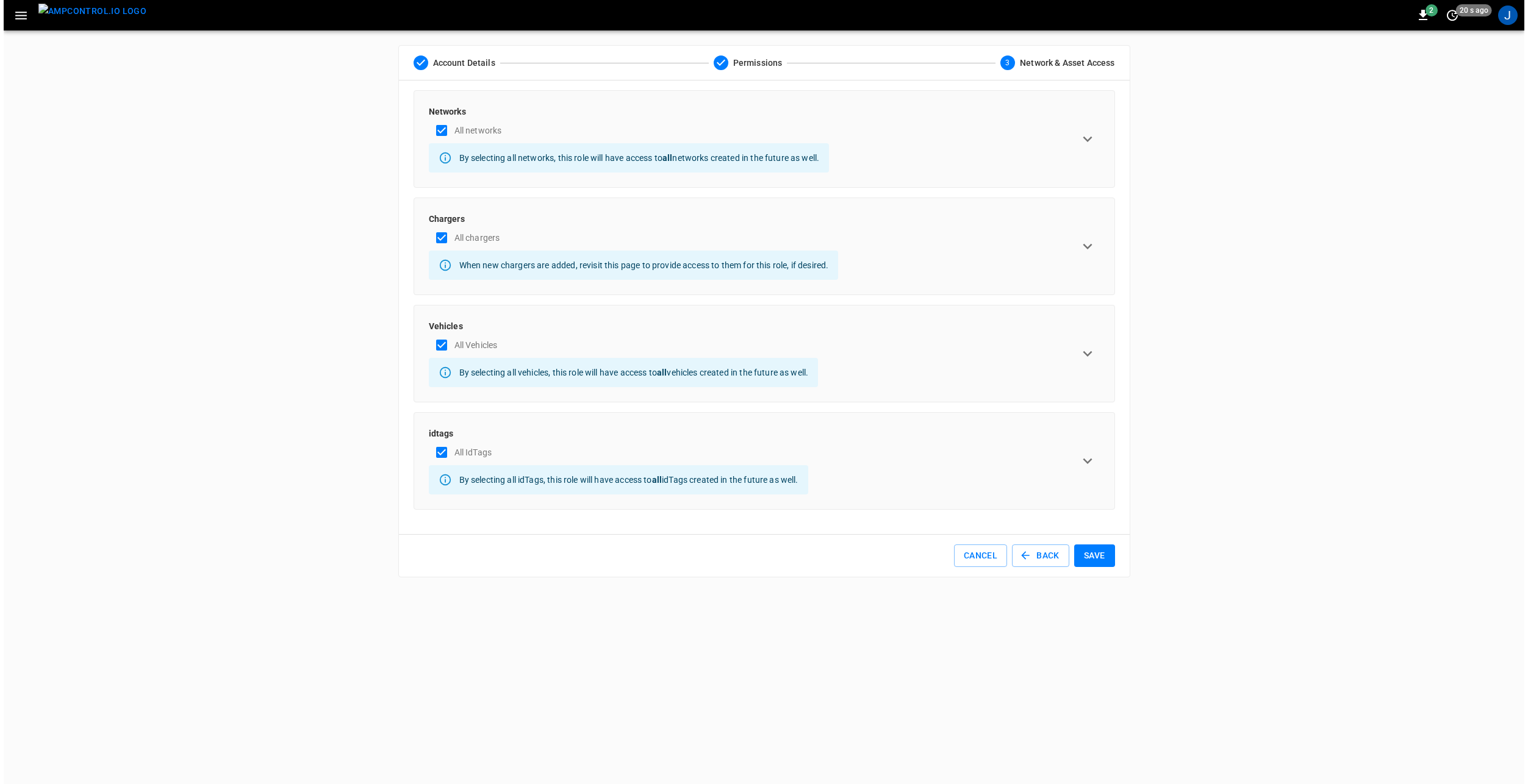
scroll to position [0, 0]
click at [1100, 557] on button "Save" at bounding box center [1095, 556] width 41 height 23
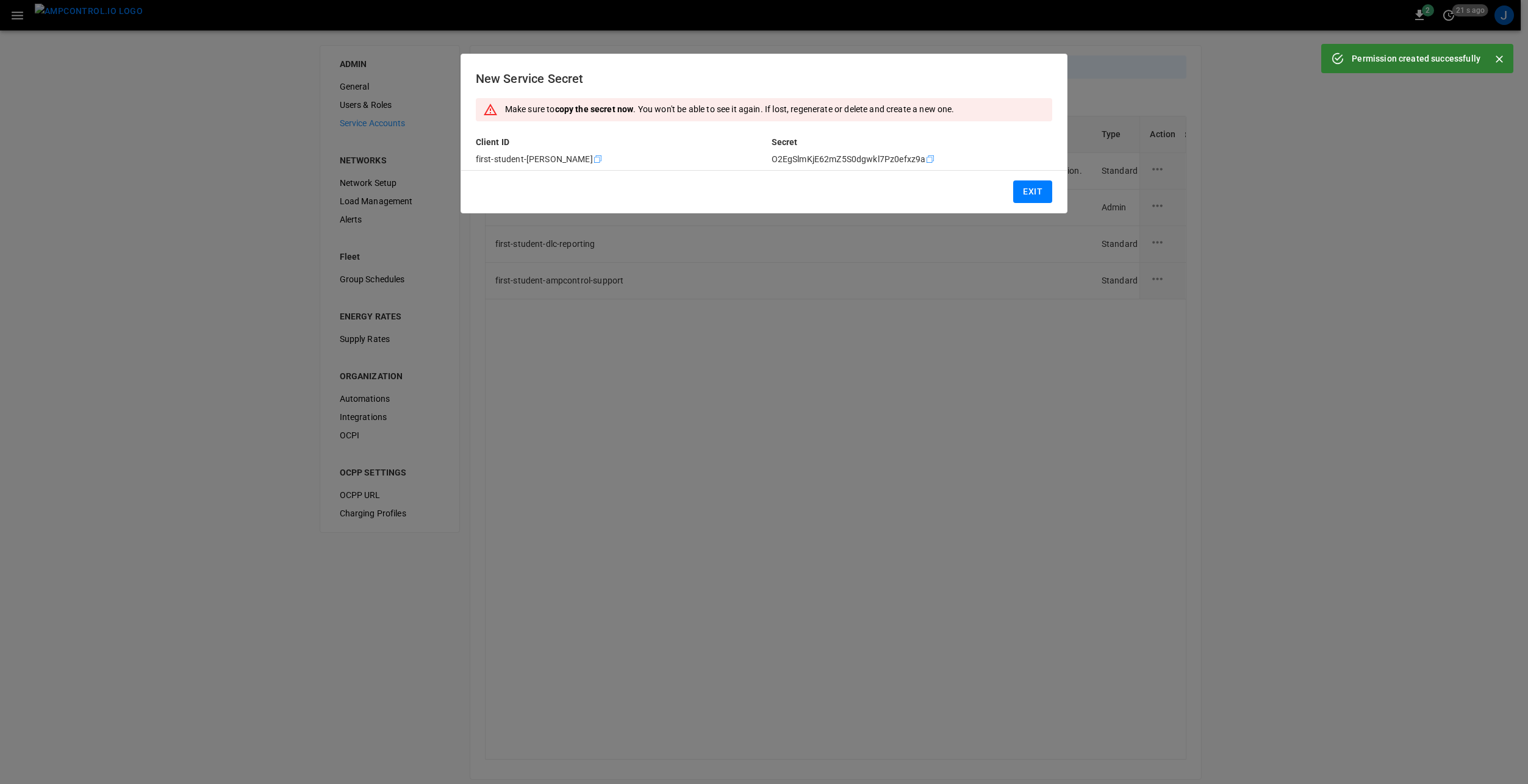
click at [603, 160] on icon "Copy" at bounding box center [597, 159] width 9 height 9
click at [928, 159] on icon "Copy" at bounding box center [930, 159] width 9 height 9
click at [603, 159] on icon "Copy" at bounding box center [597, 159] width 9 height 9
drag, startPoint x: 927, startPoint y: 162, endPoint x: 903, endPoint y: 169, distance: 25.0
click at [927, 162] on icon "Copy" at bounding box center [930, 159] width 9 height 9
